Goal: Check status: Check status

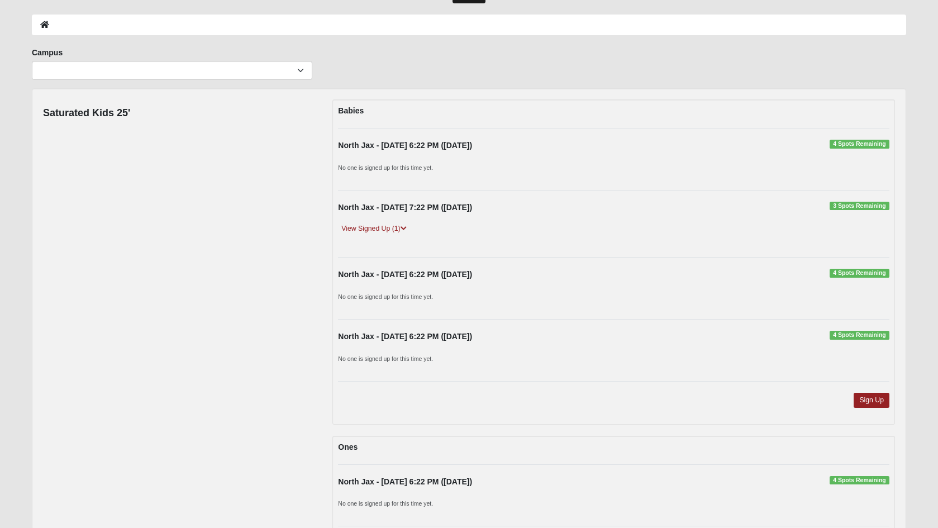
scroll to position [44, 0]
click at [399, 226] on link "View Signed Up (1)" at bounding box center [373, 228] width 71 height 12
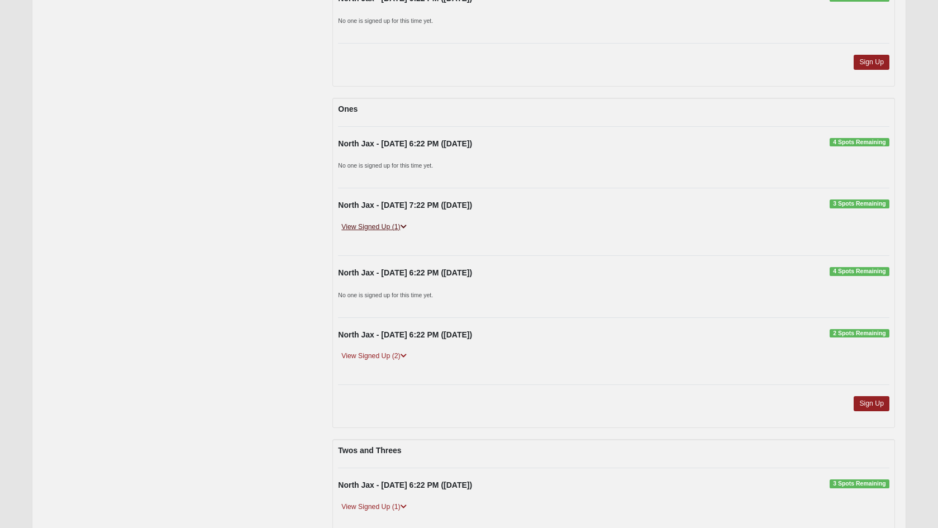
scroll to position [422, 0]
click at [405, 225] on icon at bounding box center [403, 226] width 6 height 7
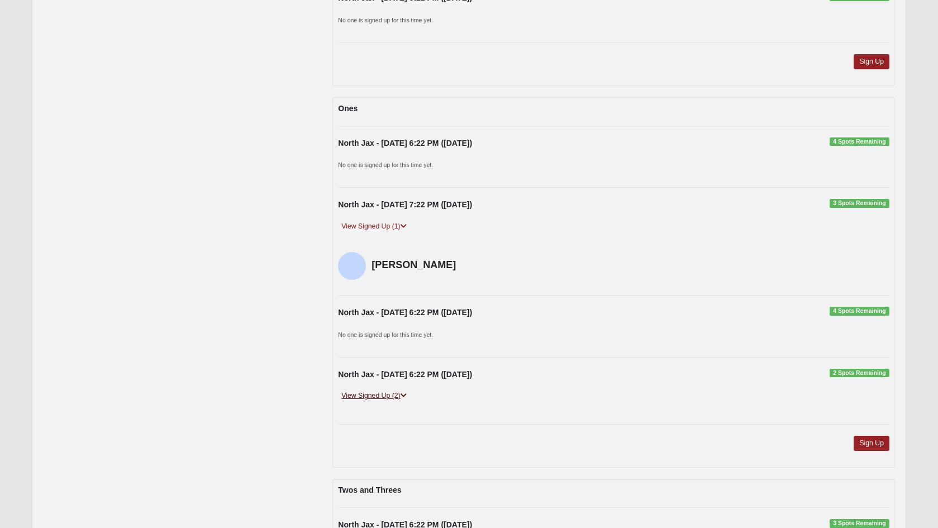
click at [405, 392] on icon at bounding box center [403, 395] width 6 height 7
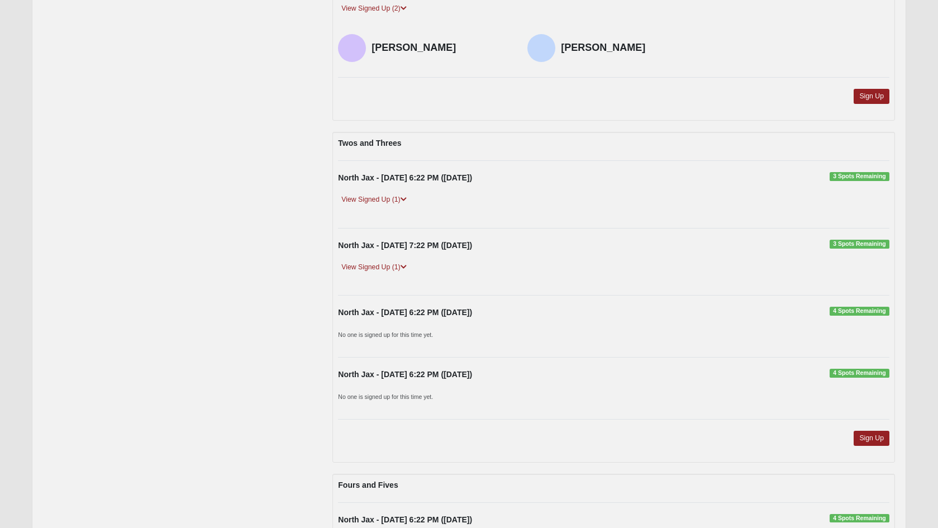
scroll to position [830, 0]
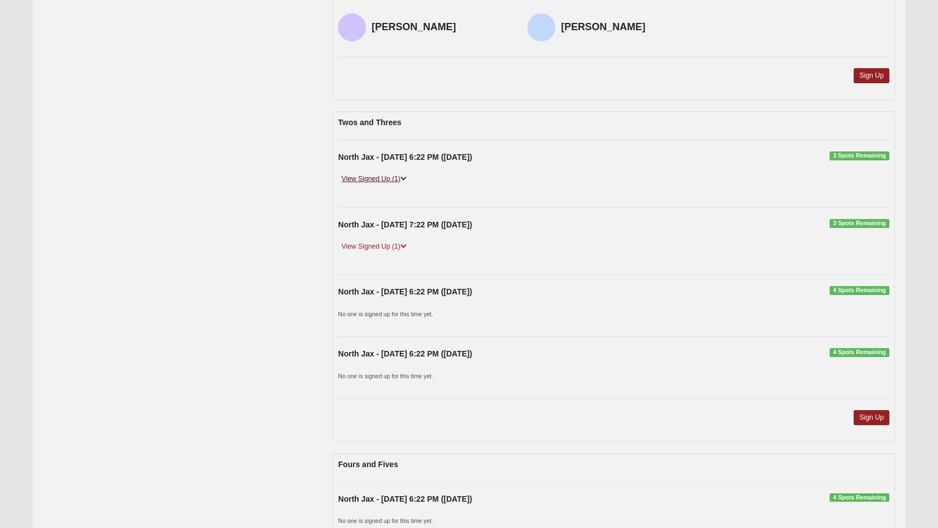
click at [404, 177] on link "View Signed Up (1)" at bounding box center [373, 179] width 71 height 12
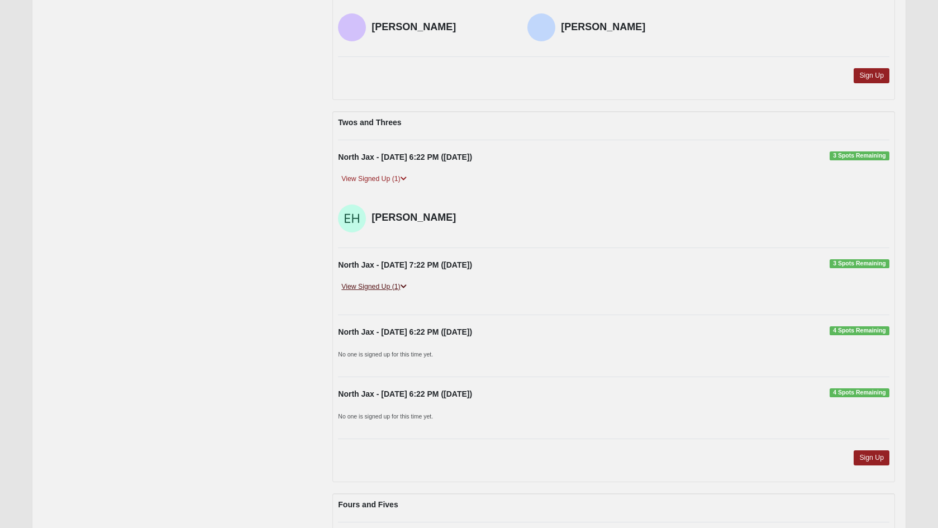
click at [405, 283] on icon at bounding box center [403, 286] width 6 height 7
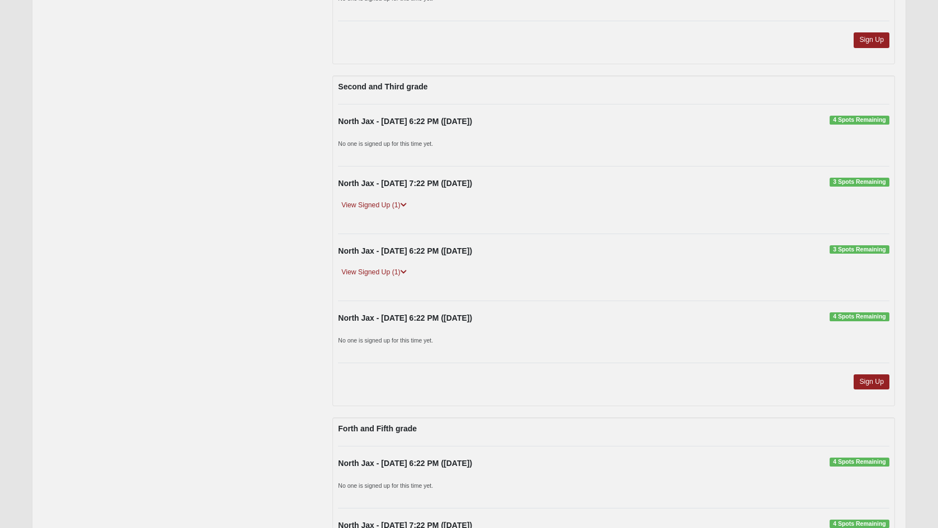
scroll to position [1993, 0]
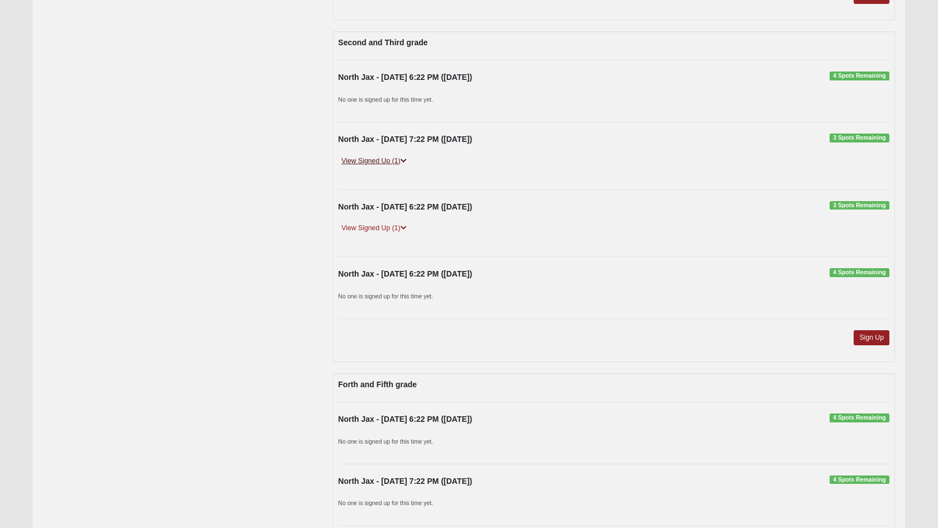
click at [405, 157] on icon at bounding box center [403, 160] width 6 height 7
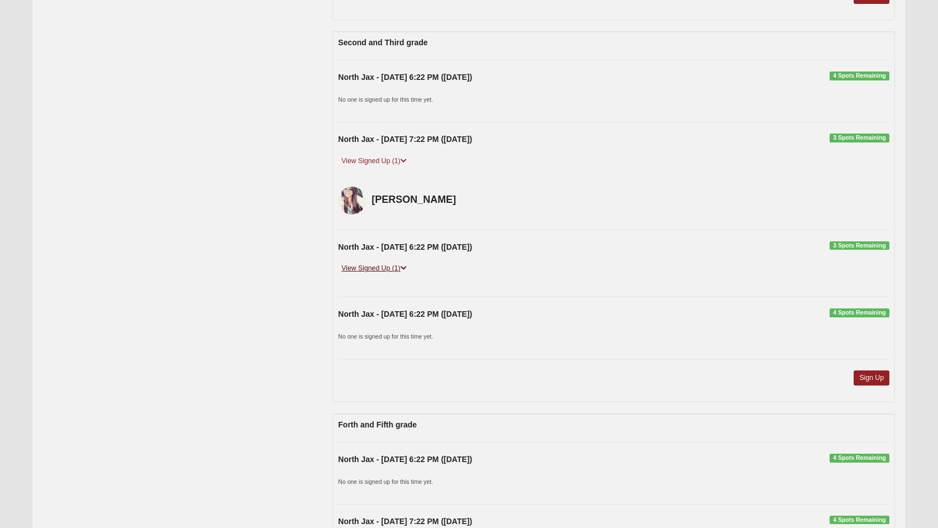
click at [405, 265] on icon at bounding box center [403, 268] width 6 height 7
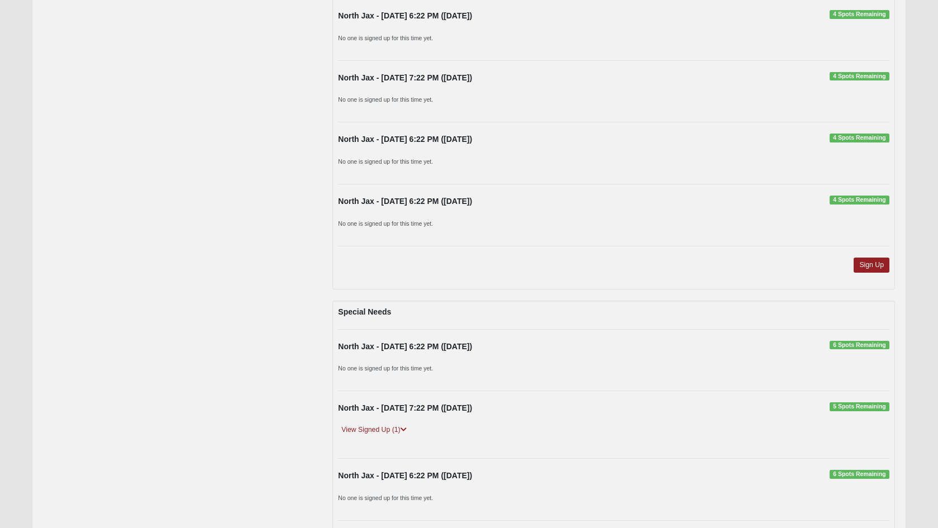
scroll to position [2676, 0]
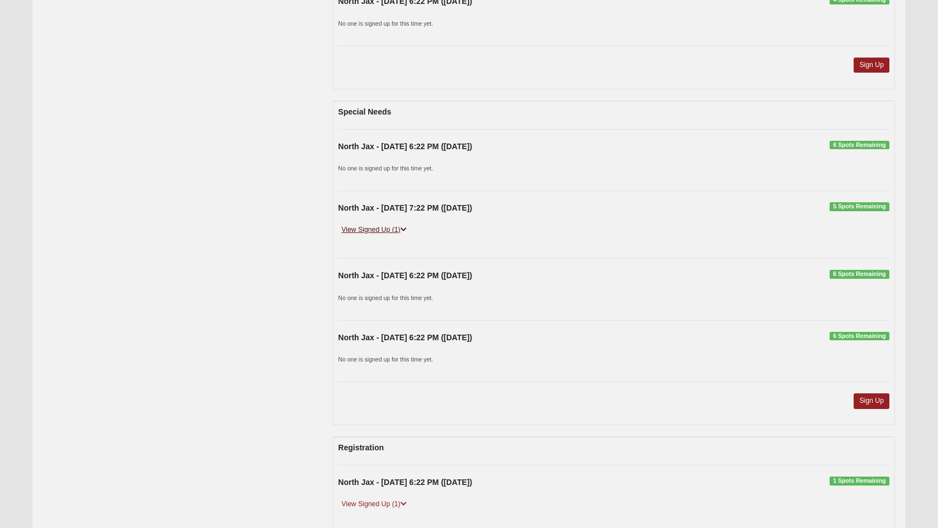
click at [403, 226] on icon at bounding box center [403, 229] width 6 height 7
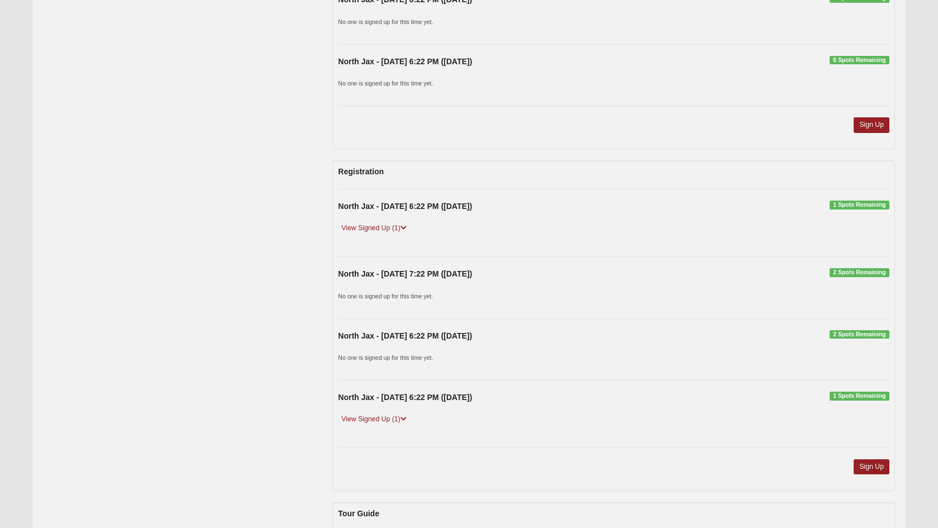
scroll to position [3015, 0]
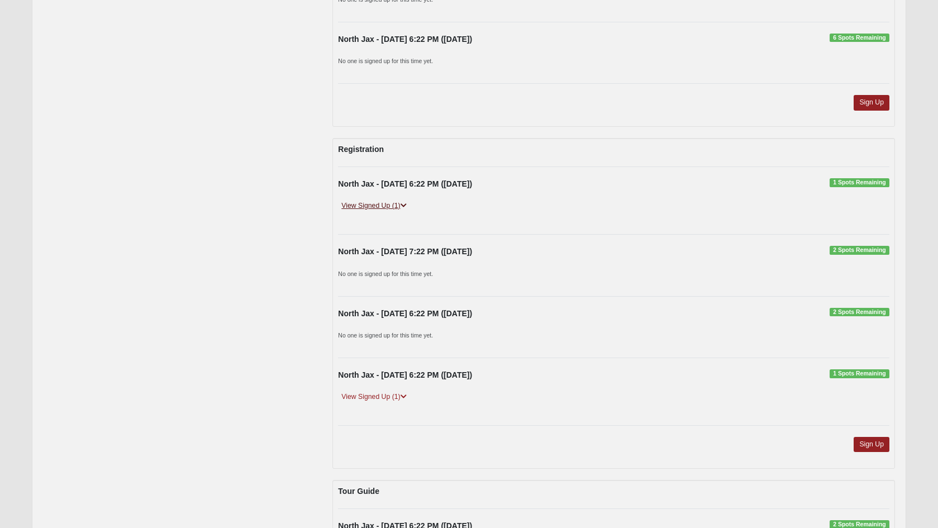
click at [403, 202] on icon at bounding box center [403, 205] width 6 height 7
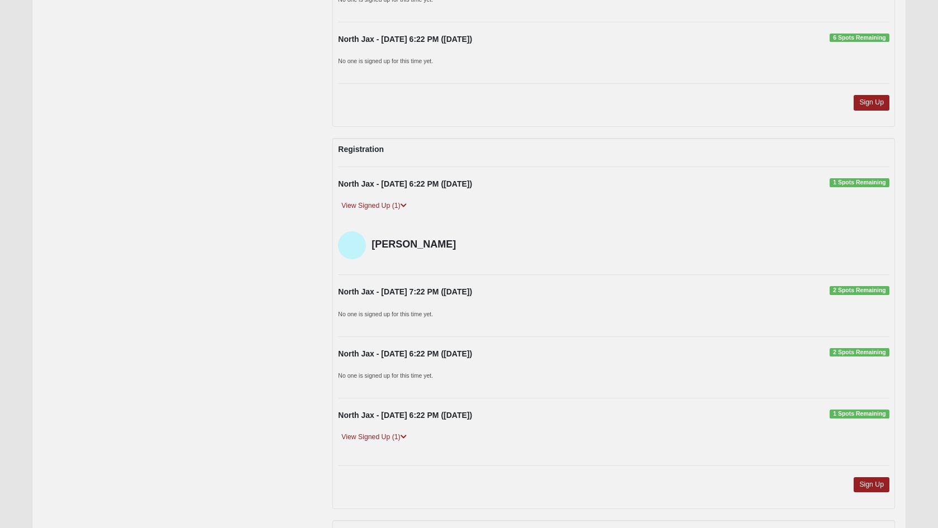
scroll to position [3159, 0]
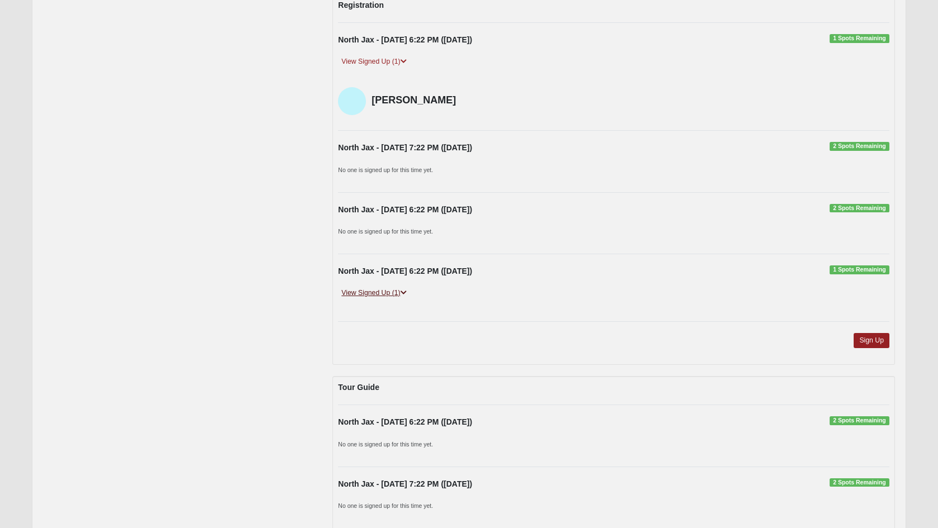
click at [407, 289] on icon at bounding box center [403, 292] width 6 height 7
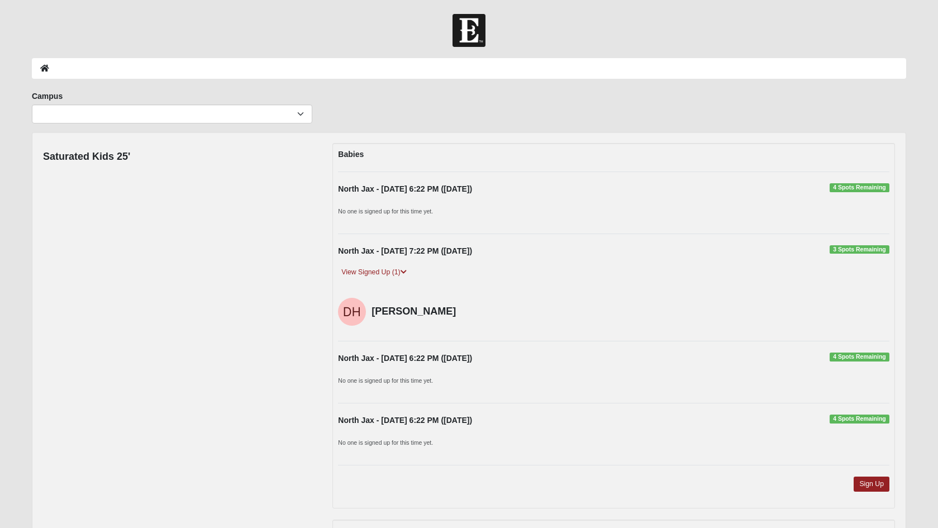
scroll to position [0, 0]
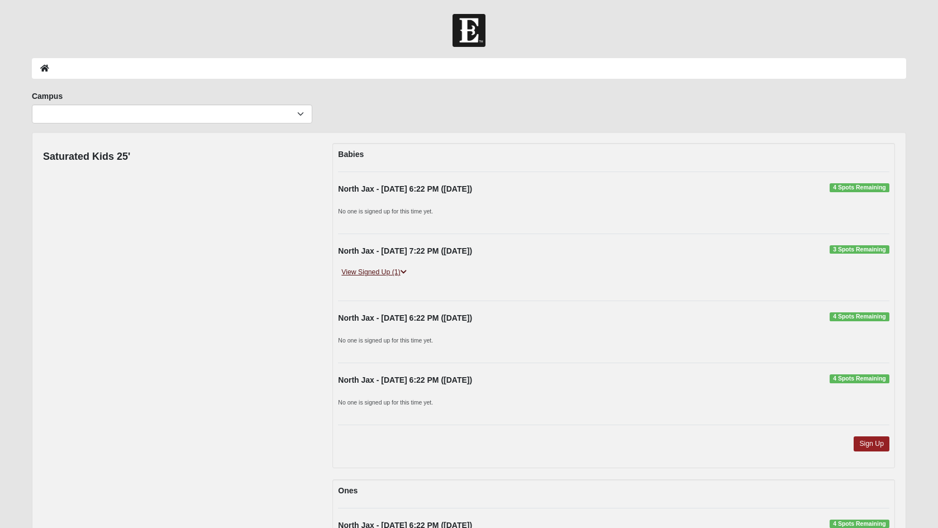
click at [407, 270] on icon at bounding box center [403, 272] width 6 height 7
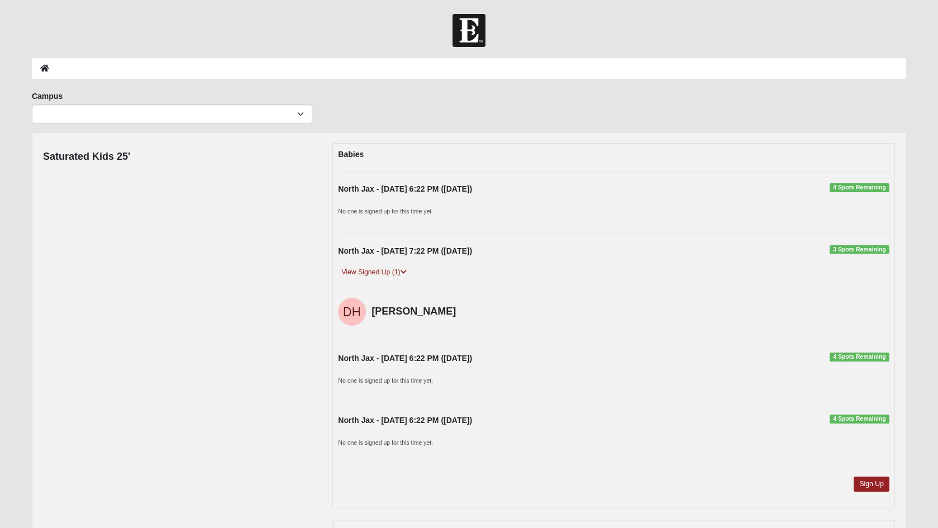
scroll to position [345, 0]
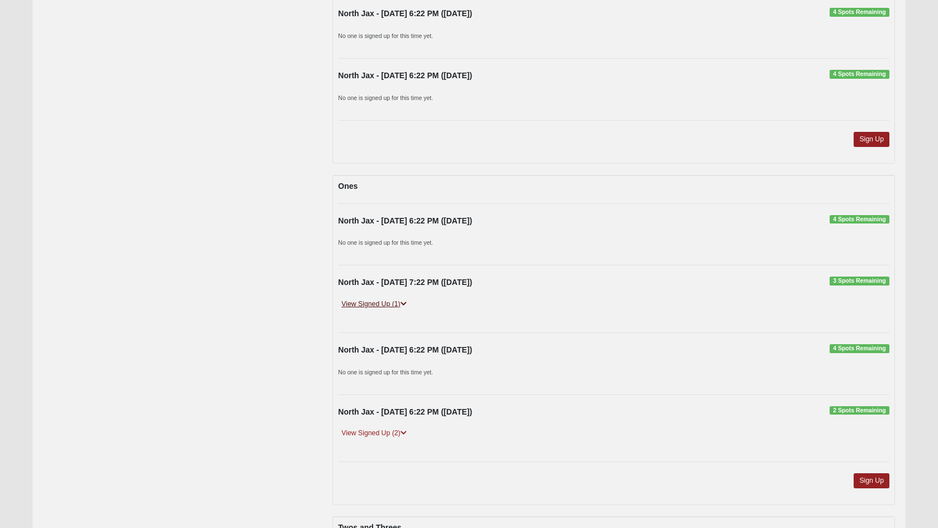
click at [407, 300] on icon at bounding box center [403, 303] width 6 height 7
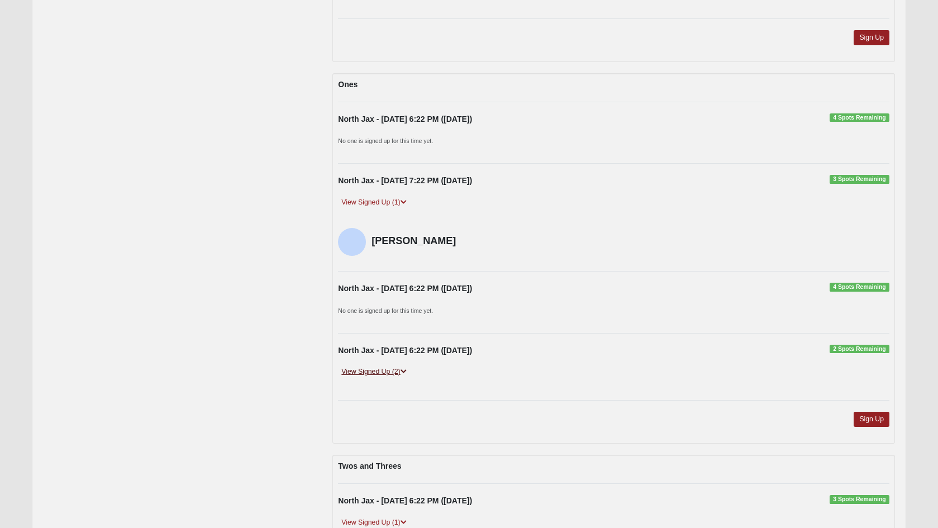
click at [404, 368] on icon at bounding box center [403, 371] width 6 height 7
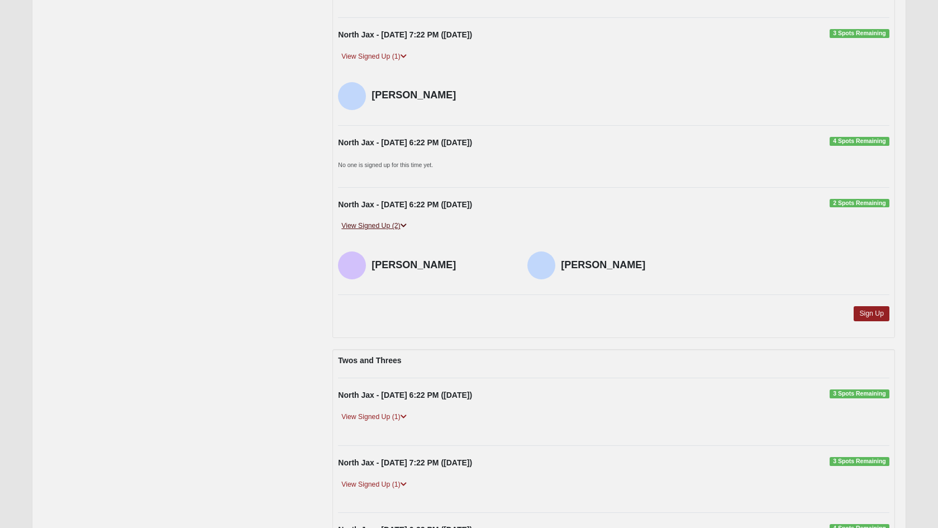
scroll to position [685, 0]
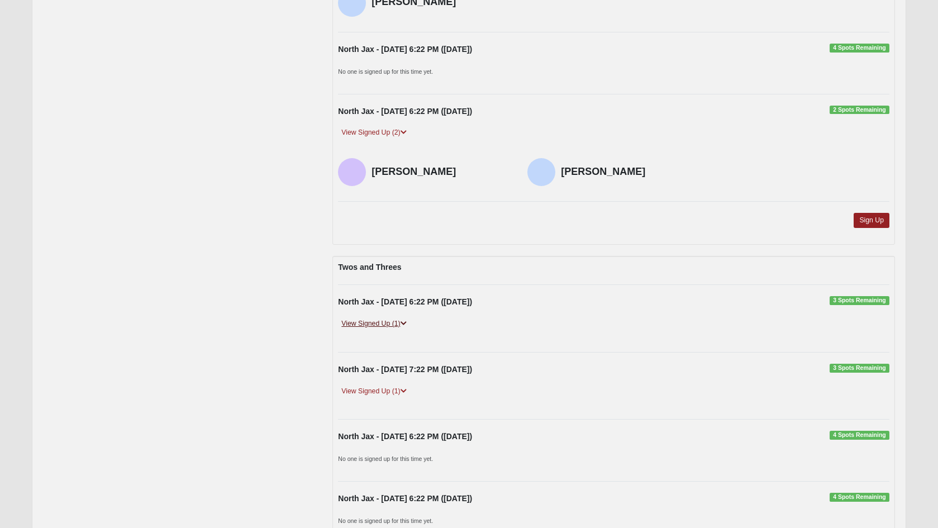
click at [402, 318] on link "View Signed Up (1)" at bounding box center [373, 324] width 71 height 12
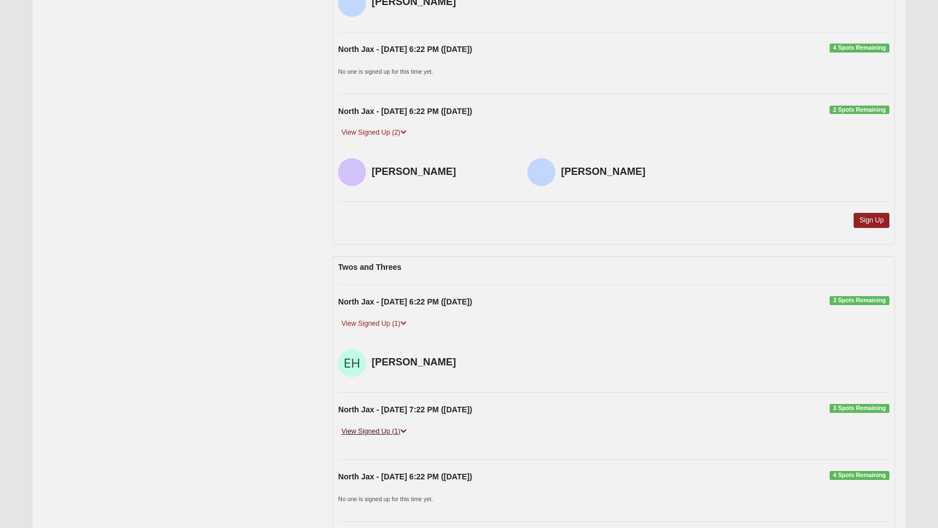
click at [403, 428] on icon at bounding box center [403, 431] width 6 height 7
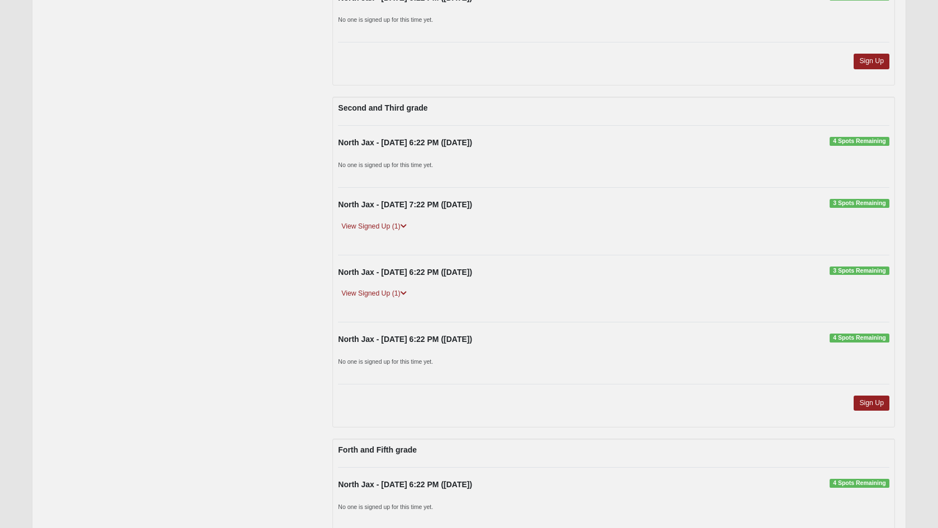
scroll to position [1955, 0]
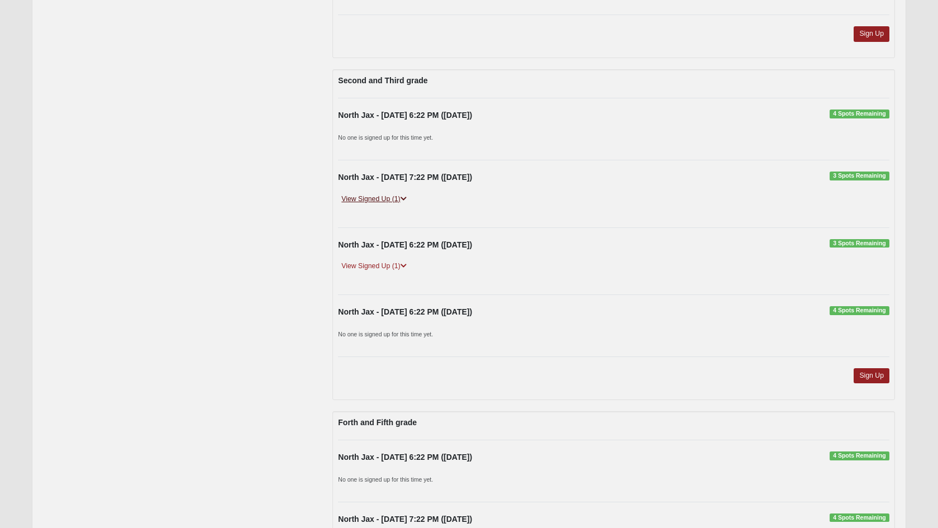
click at [405, 193] on link "View Signed Up (1)" at bounding box center [373, 199] width 71 height 12
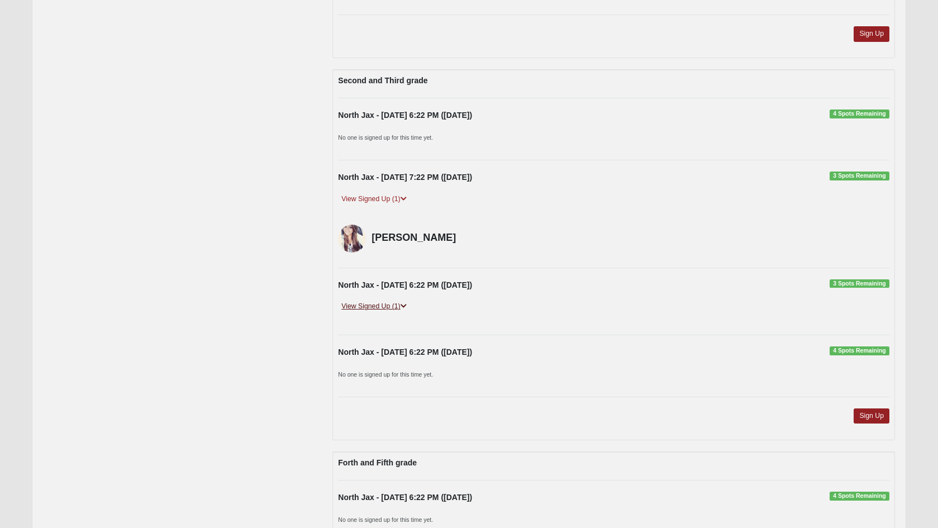
click at [409, 300] on link "View Signed Up (1)" at bounding box center [373, 306] width 71 height 12
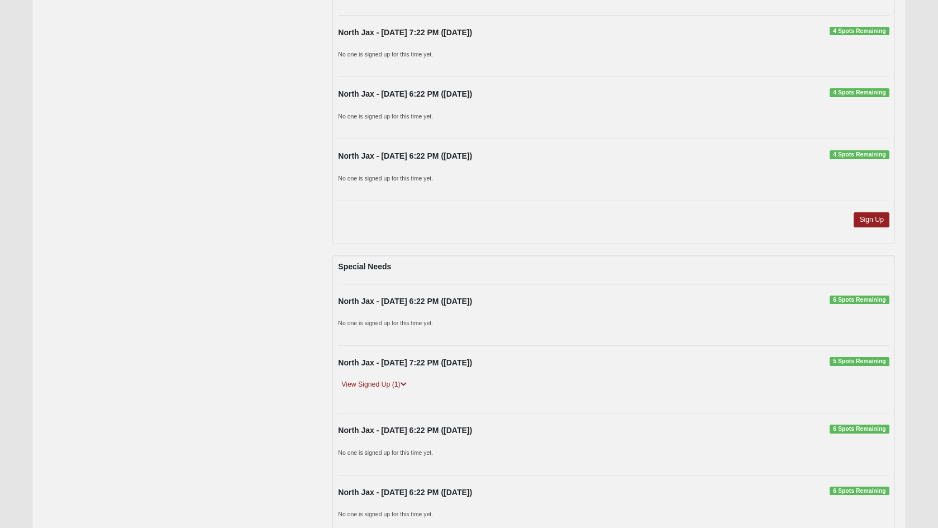
scroll to position [2722, 0]
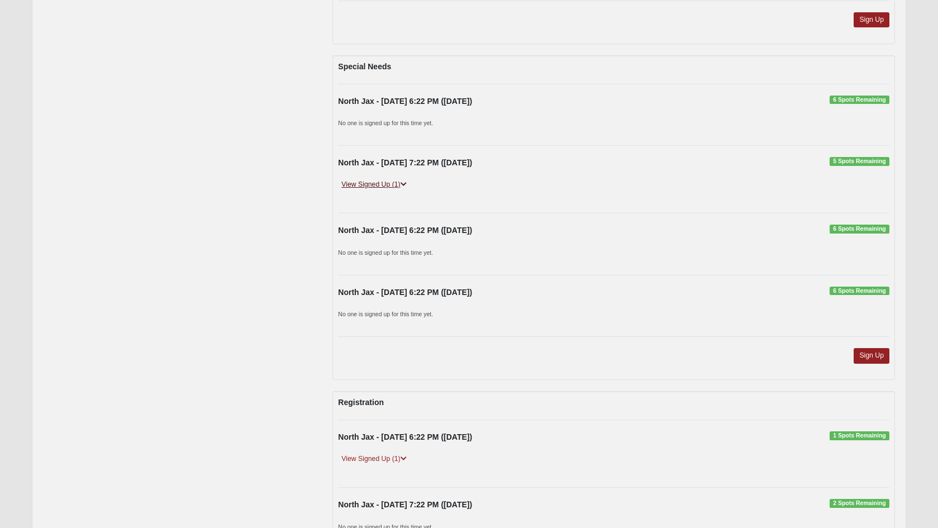
click at [395, 179] on link "View Signed Up (1)" at bounding box center [373, 185] width 71 height 12
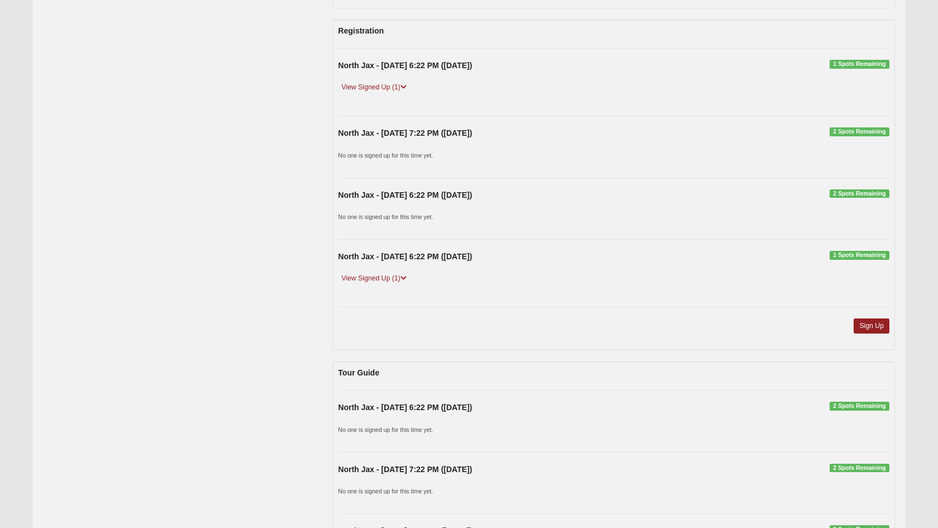
scroll to position [3133, 0]
click at [403, 84] on icon at bounding box center [403, 87] width 6 height 7
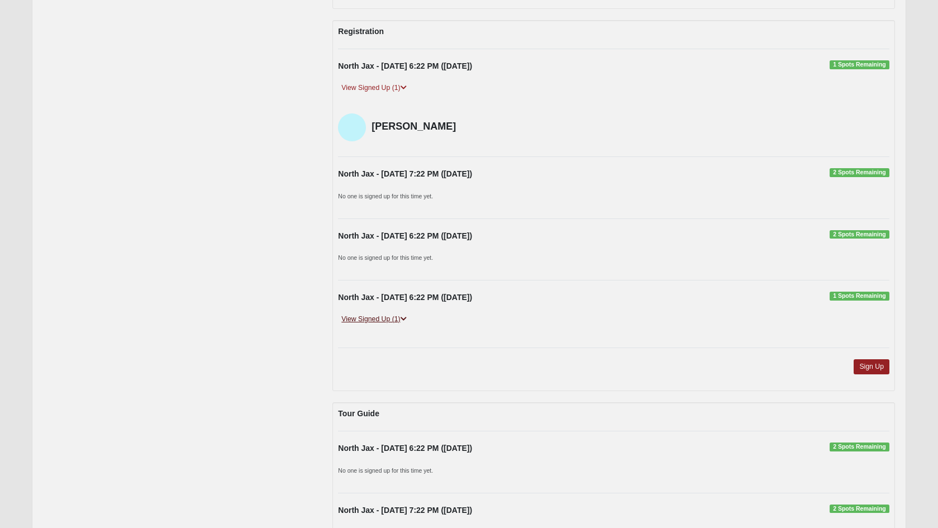
click at [394, 313] on link "View Signed Up (1)" at bounding box center [373, 319] width 71 height 12
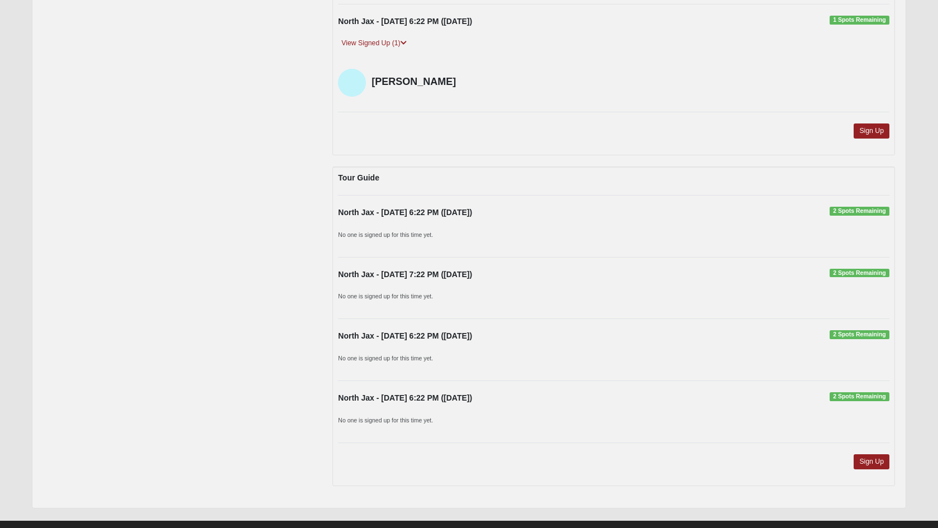
scroll to position [3407, 0]
